Goal: Information Seeking & Learning: Learn about a topic

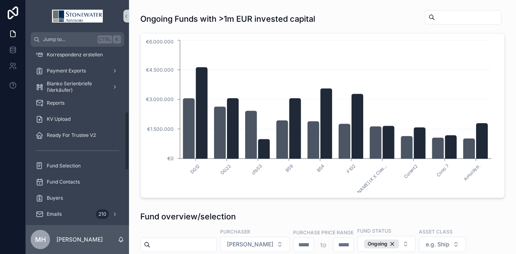
scroll to position [196, 0]
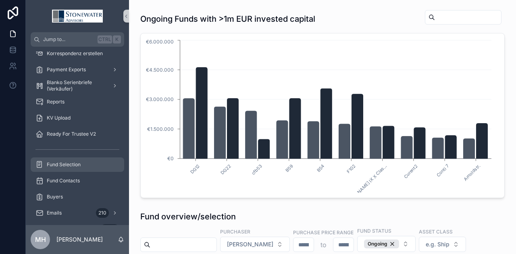
click at [66, 162] on span "Fund Selection" at bounding box center [64, 165] width 34 height 6
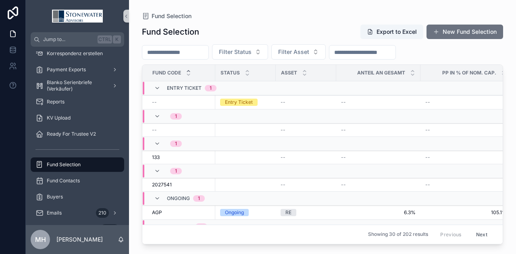
click at [186, 52] on input "scrollable content" at bounding box center [175, 52] width 66 height 11
type input "******"
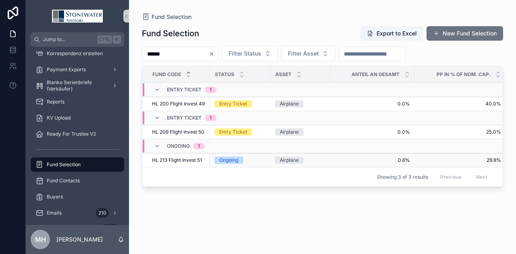
click at [195, 159] on span "HL 213 Flight Invest 51" at bounding box center [177, 160] width 50 height 6
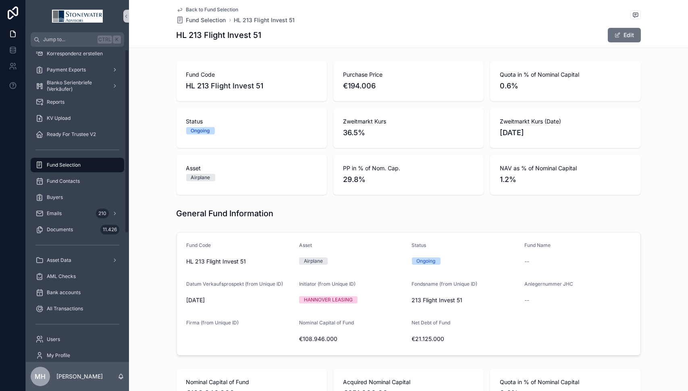
scroll to position [4, 0]
